Goal: Navigation & Orientation: Go to known website

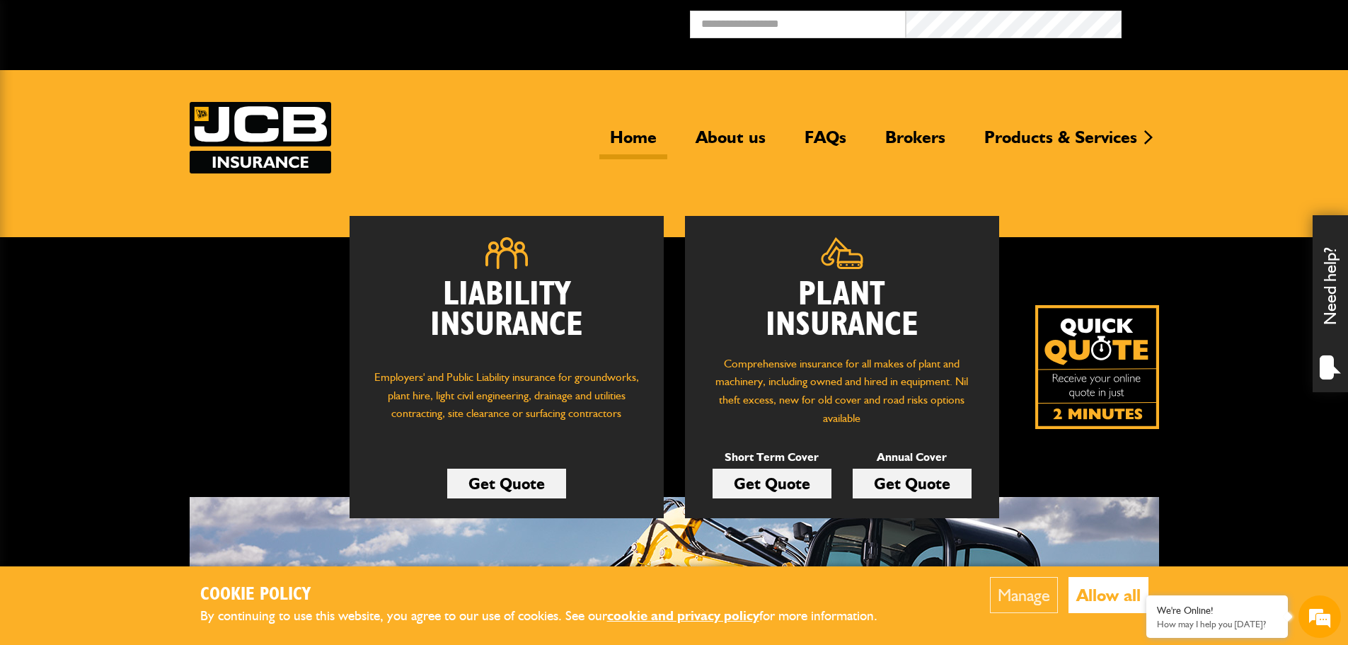
click at [1112, 594] on button "Allow all" at bounding box center [1109, 595] width 80 height 36
